Goal: Find specific page/section

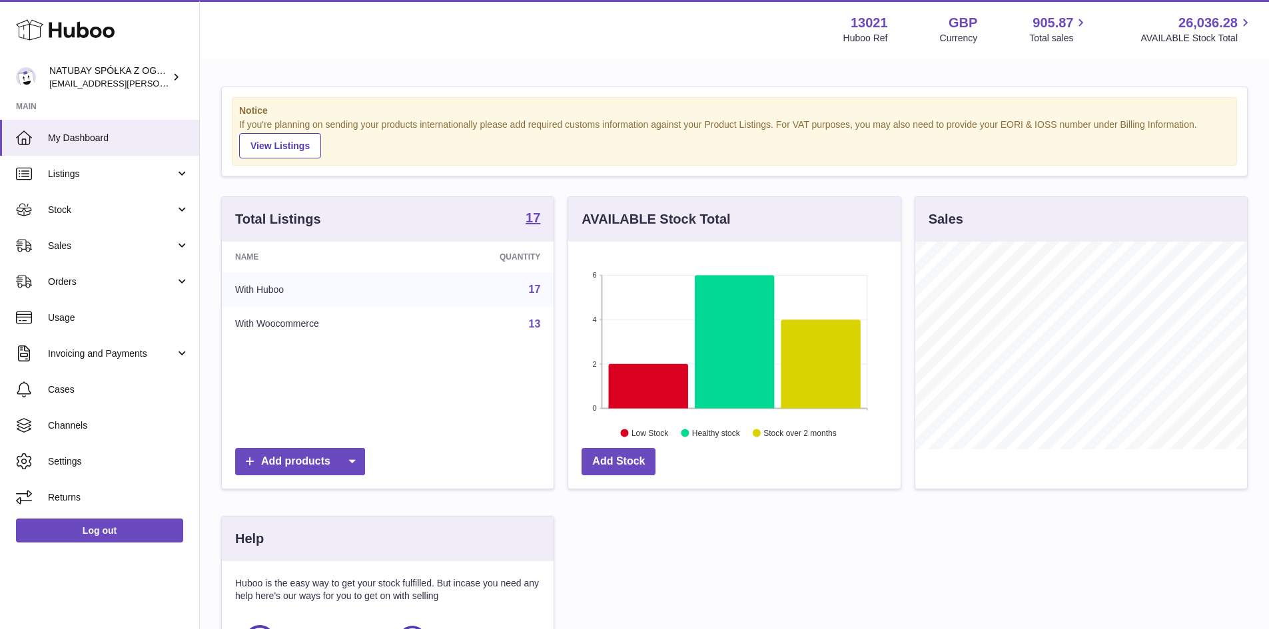
scroll to position [208, 332]
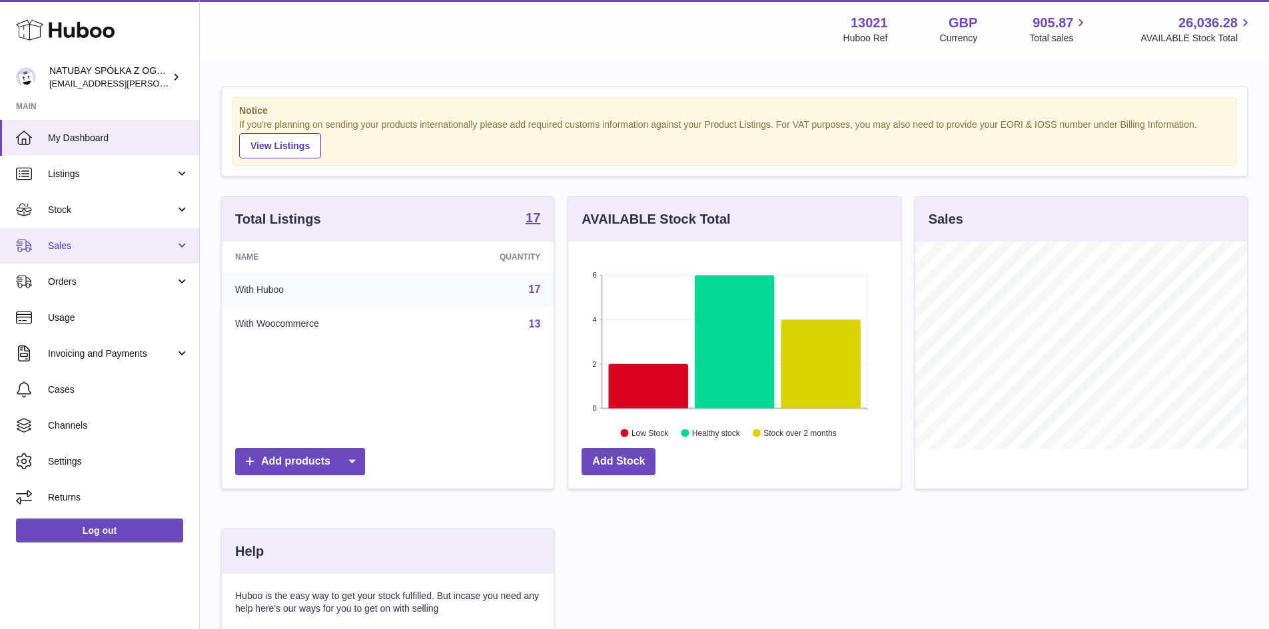
click at [133, 242] on span "Sales" at bounding box center [111, 246] width 127 height 13
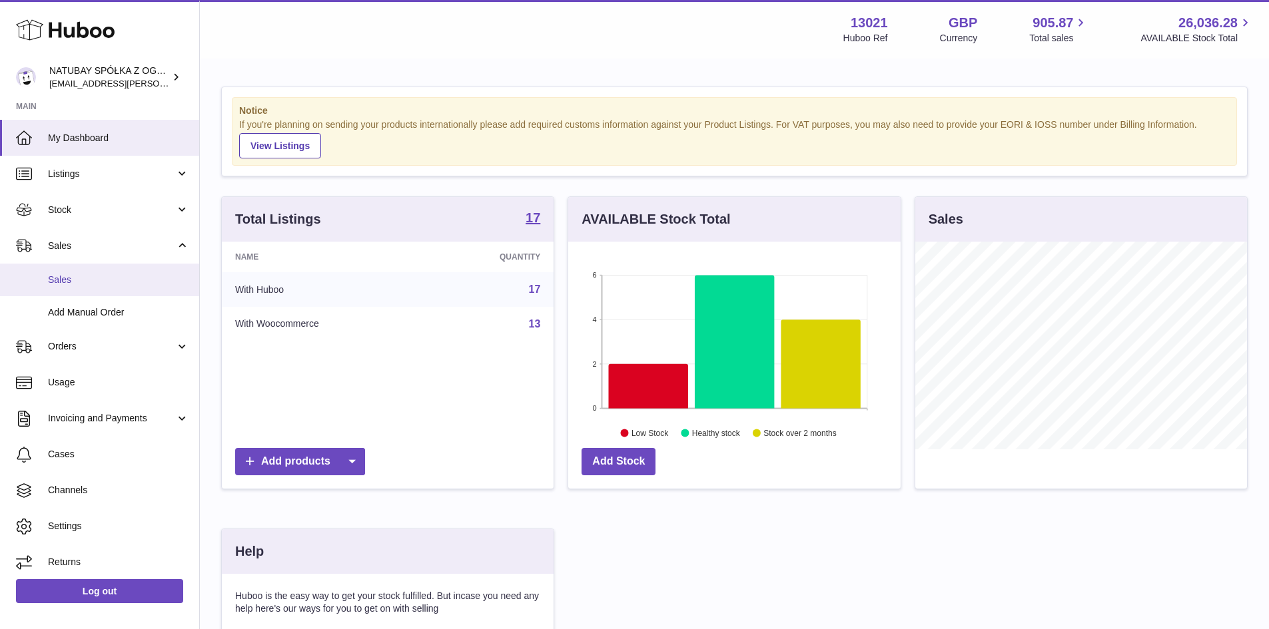
click at [123, 276] on span "Sales" at bounding box center [118, 280] width 141 height 13
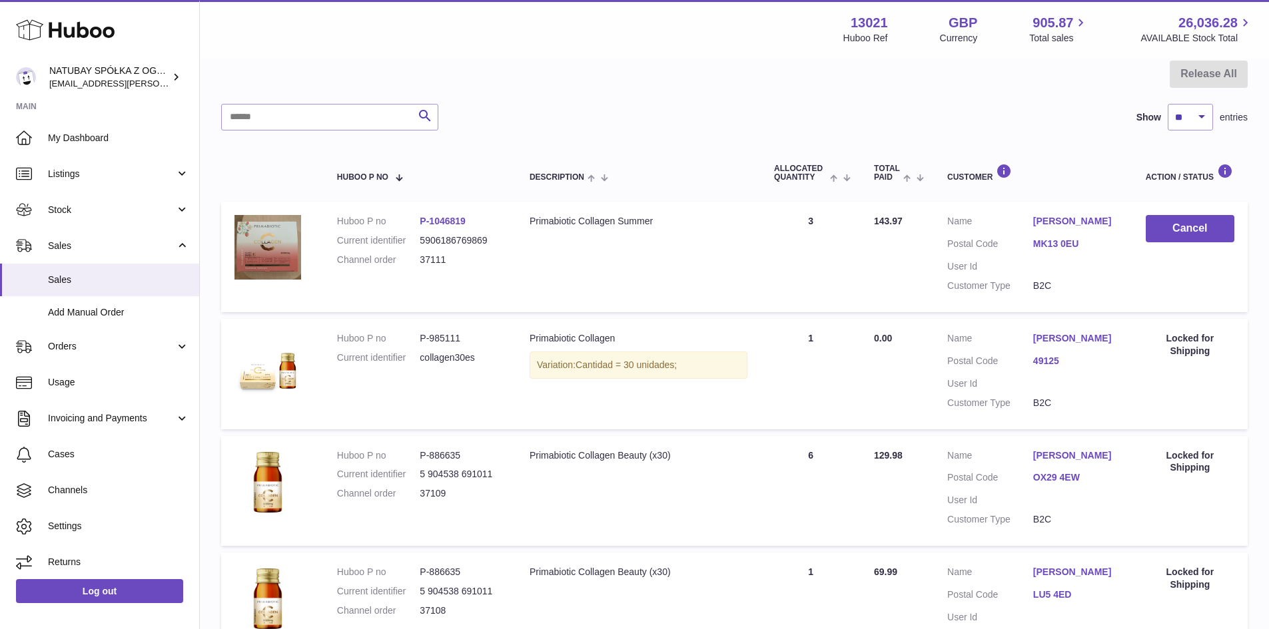
scroll to position [133, 0]
